Goal: Check status: Check status

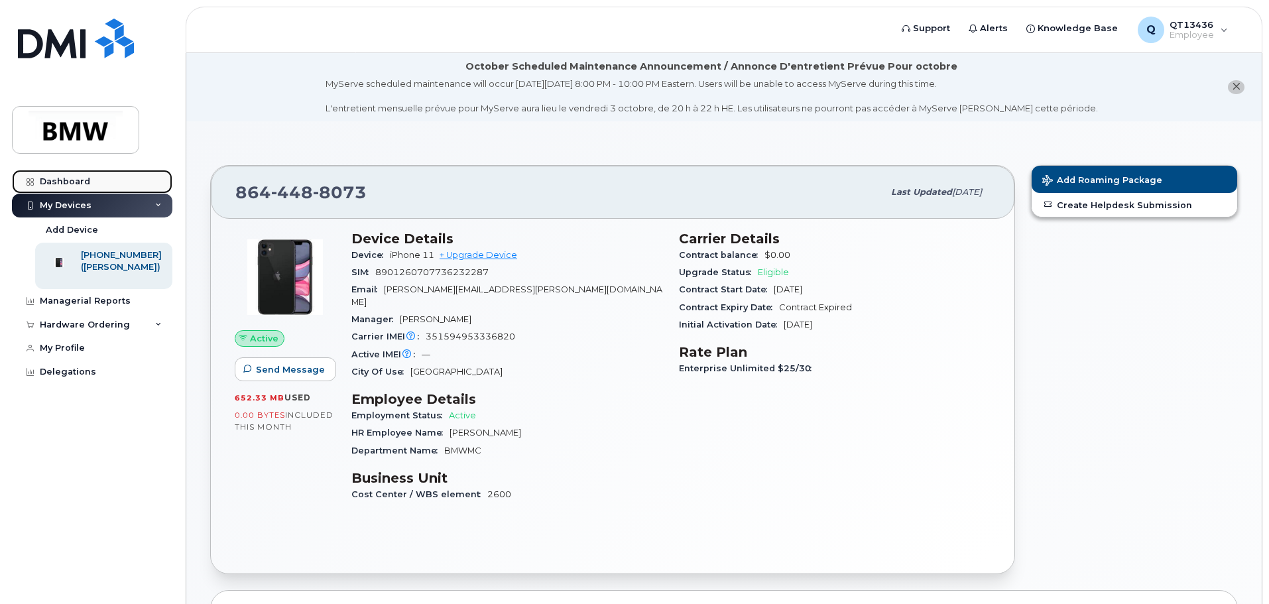
click at [72, 179] on div "Dashboard" at bounding box center [65, 181] width 50 height 11
click at [70, 179] on div "Dashboard" at bounding box center [65, 181] width 50 height 11
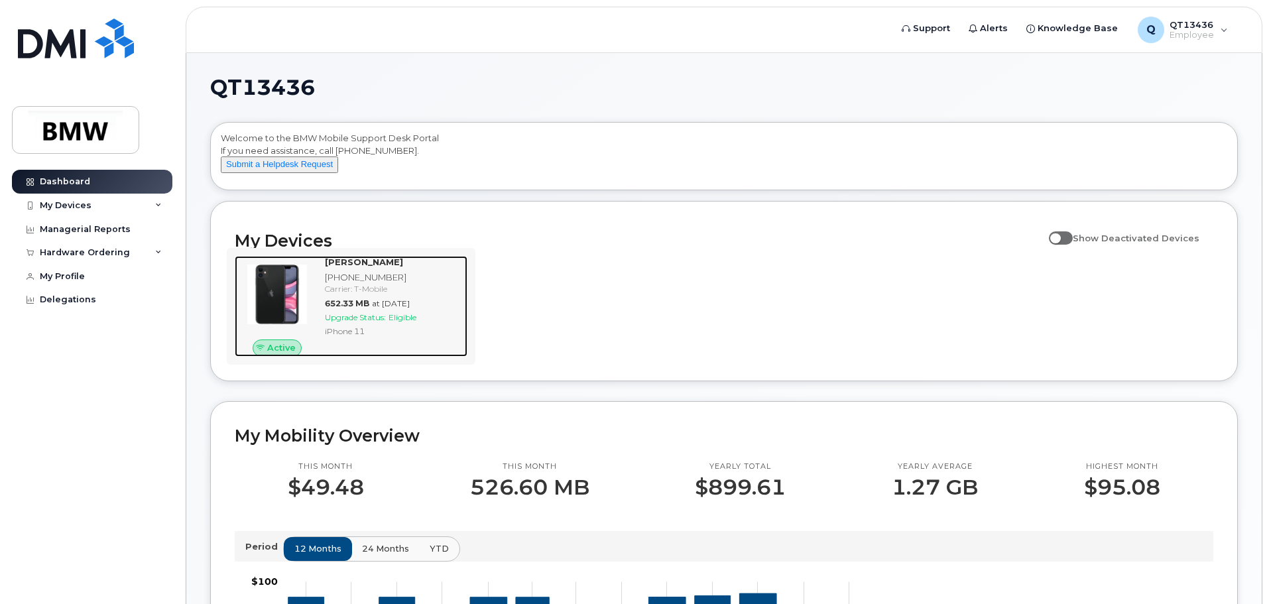
click at [278, 354] on span "Active" at bounding box center [281, 347] width 28 height 13
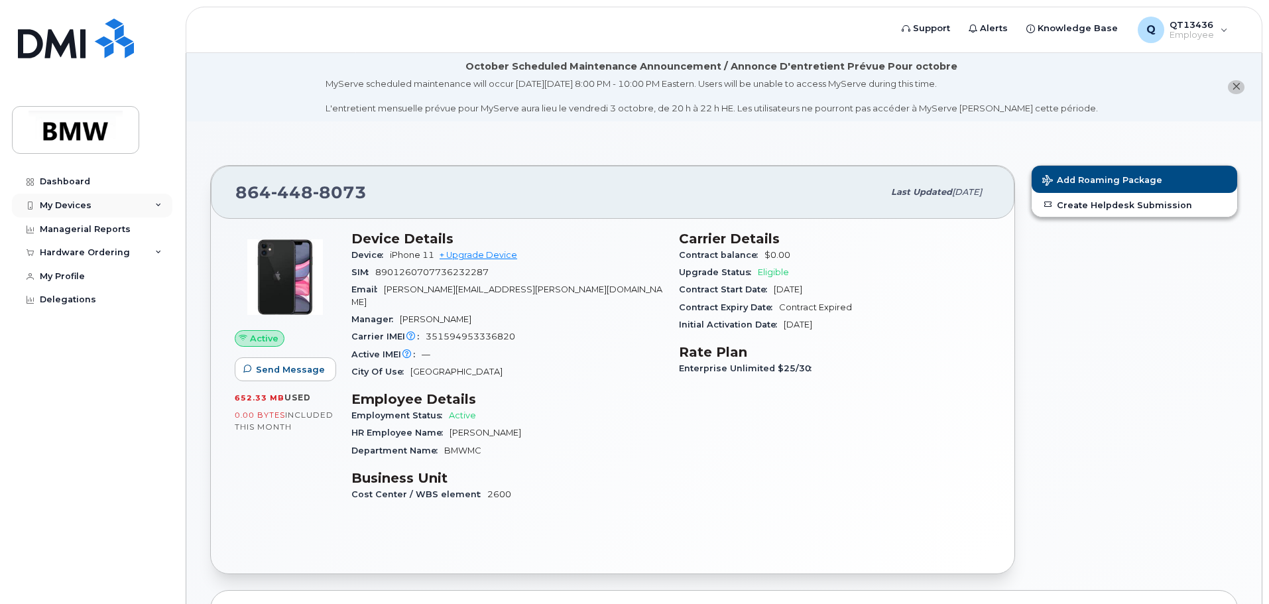
click at [103, 207] on div "My Devices" at bounding box center [92, 206] width 160 height 24
